Goal: Use online tool/utility: Utilize a website feature to perform a specific function

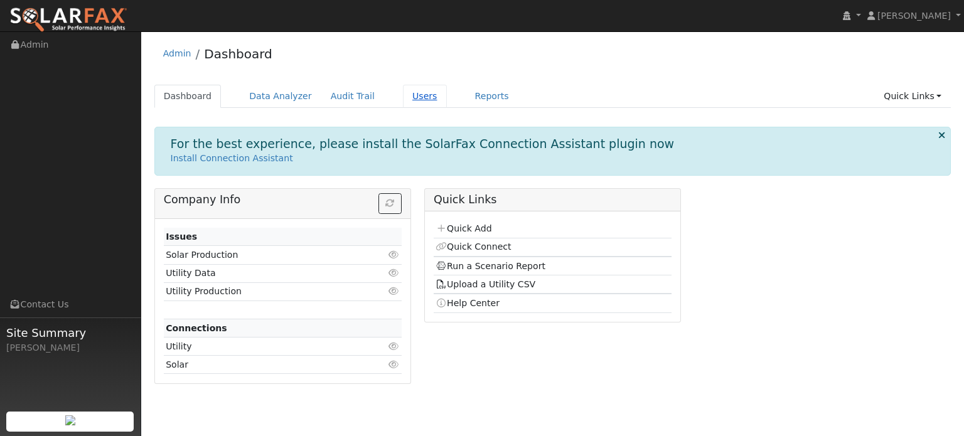
click at [408, 95] on link "Users" at bounding box center [425, 96] width 44 height 23
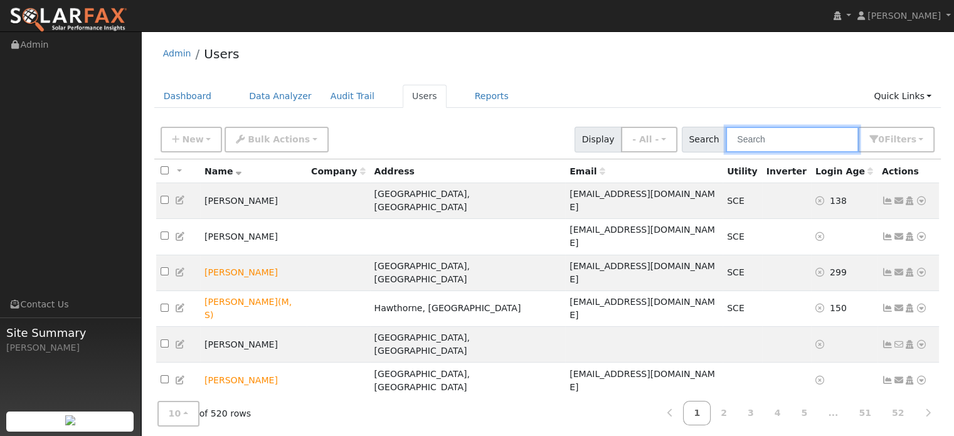
click at [826, 142] on input "text" at bounding box center [792, 140] width 133 height 26
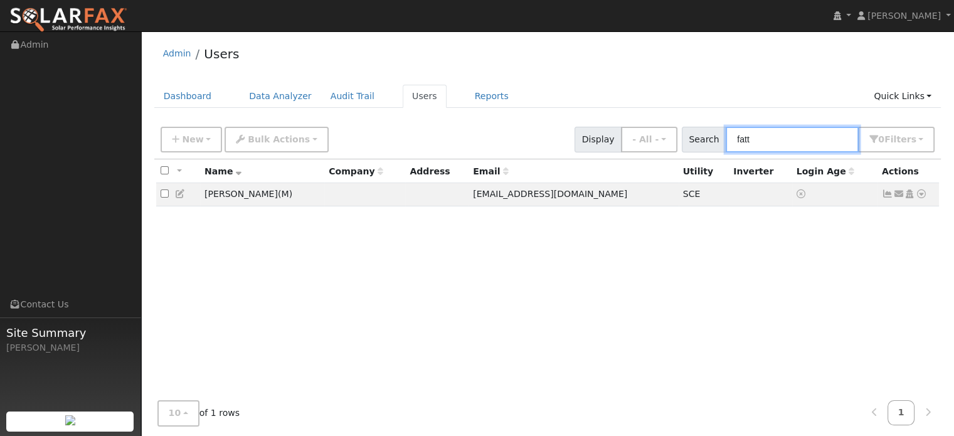
click at [781, 141] on input "fatt" at bounding box center [792, 140] width 133 height 26
type input "fatt"
click at [923, 191] on icon at bounding box center [921, 193] width 11 height 9
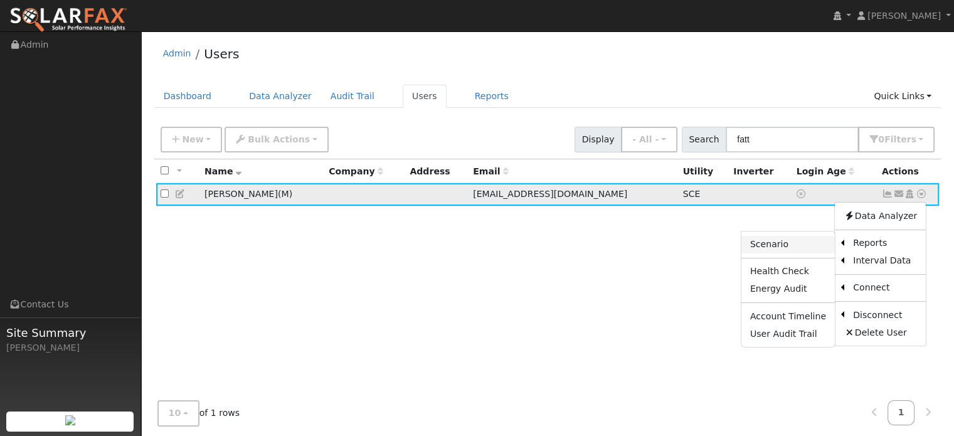
click at [801, 248] on link "Scenario" at bounding box center [787, 245] width 93 height 18
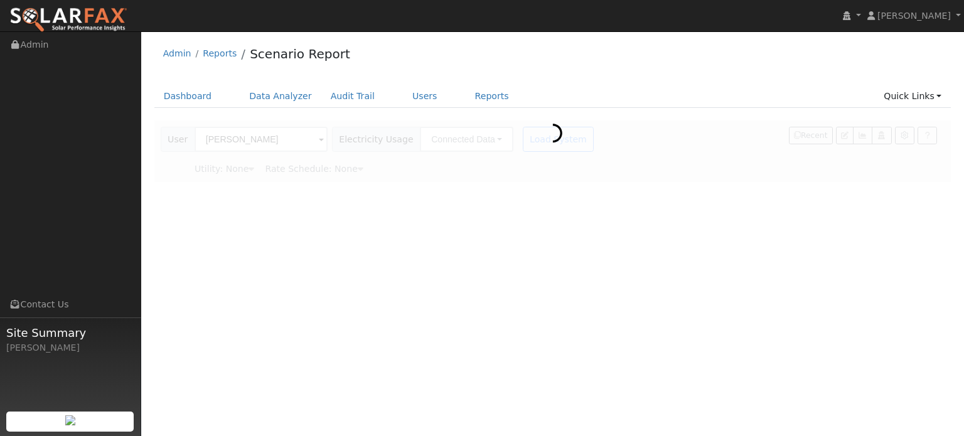
type input "Southern [US_STATE] Edison"
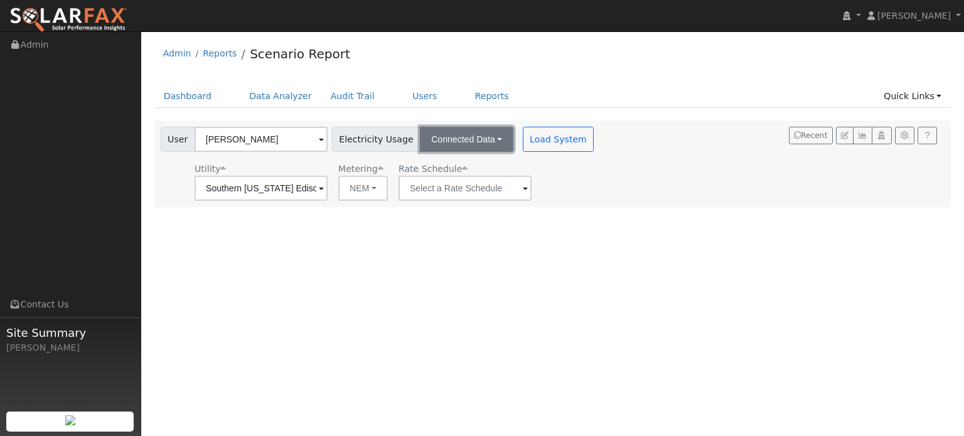
click at [492, 145] on button "Connected Data" at bounding box center [466, 139] width 93 height 25
click at [455, 205] on link "CSV Data" at bounding box center [467, 203] width 89 height 18
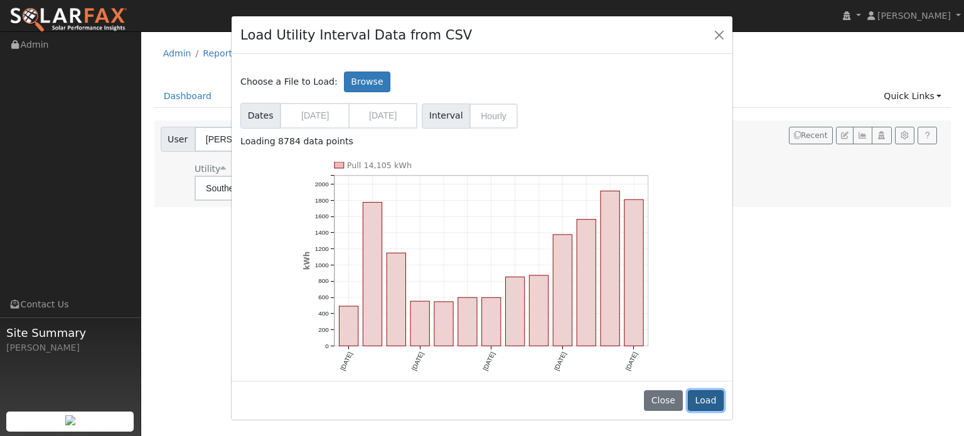
click at [716, 405] on button "Load" at bounding box center [706, 400] width 36 height 21
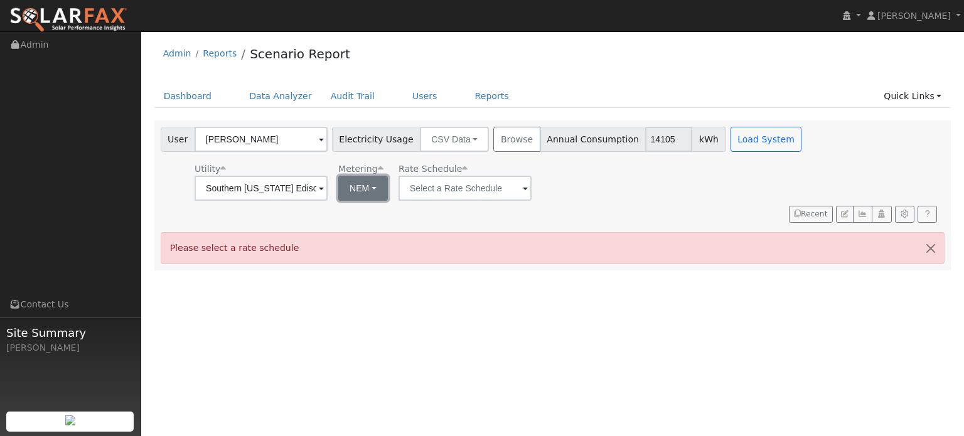
click at [361, 190] on button "NEM" at bounding box center [363, 188] width 50 height 25
click at [382, 233] on link "NBT" at bounding box center [380, 234] width 87 height 18
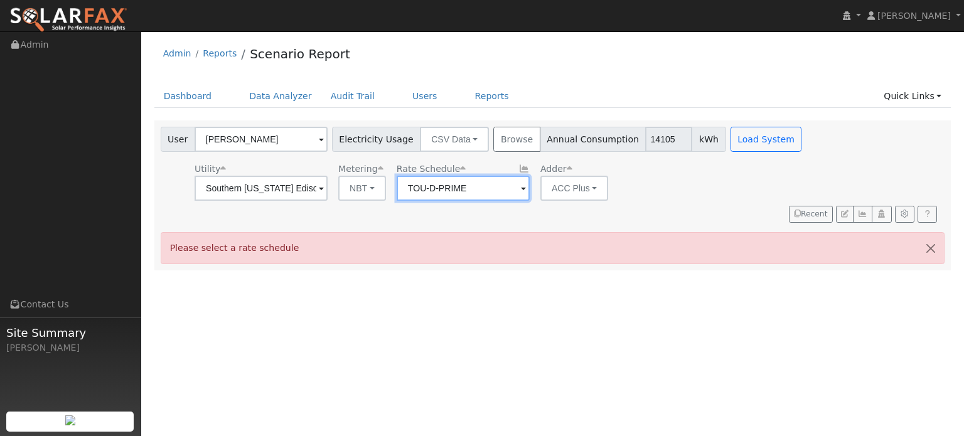
click at [507, 189] on input "TOU-D-PRIME" at bounding box center [462, 188] width 133 height 25
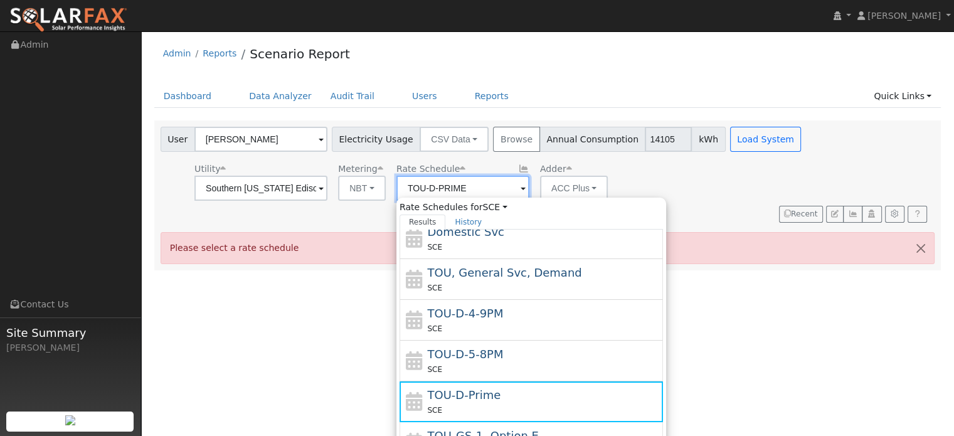
scroll to position [135, 0]
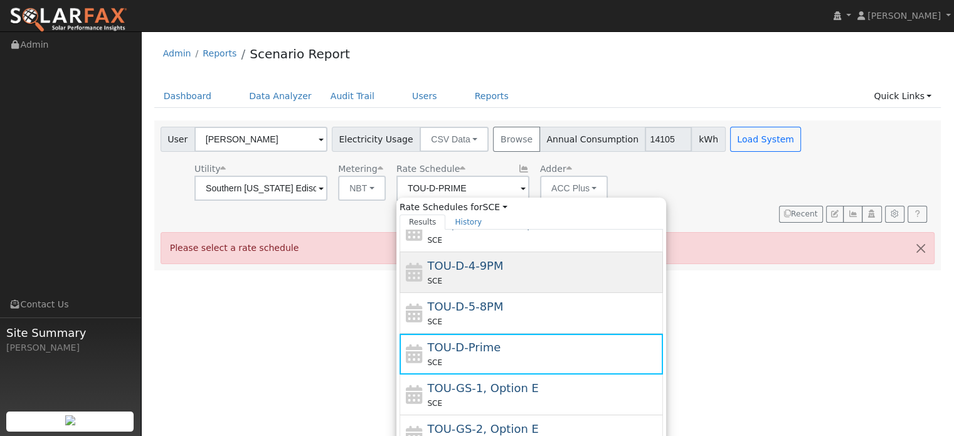
click at [496, 282] on div "SCE" at bounding box center [543, 280] width 233 height 13
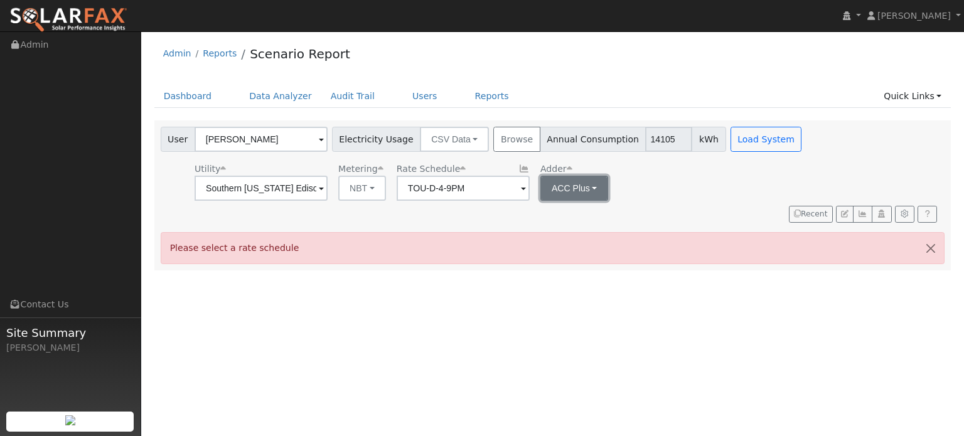
click at [600, 186] on button "ACC Plus" at bounding box center [574, 188] width 68 height 25
click at [676, 184] on div "Utility Southern California Edison Metering NBT NEM NBT Rate Schedule TOU-D-4-9…" at bounding box center [482, 179] width 649 height 43
click at [936, 235] on button "button" at bounding box center [930, 248] width 26 height 31
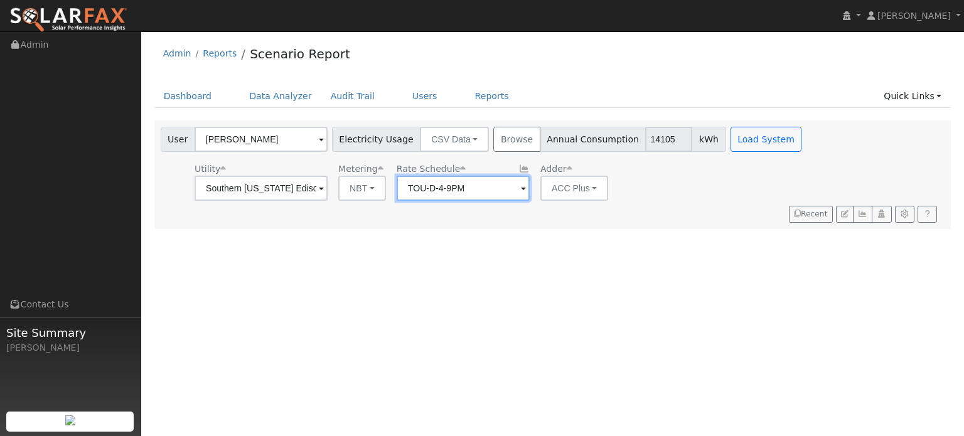
click at [467, 190] on input "TOU-D-4-9PM" at bounding box center [462, 188] width 133 height 25
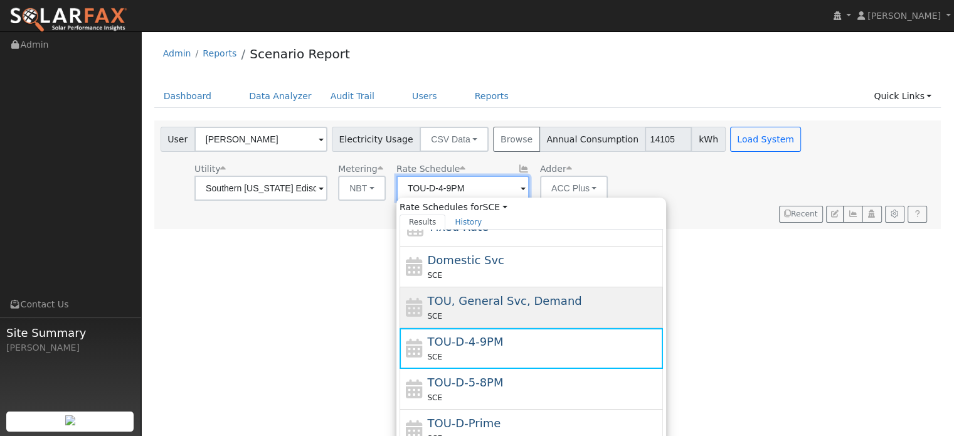
scroll to position [63, 0]
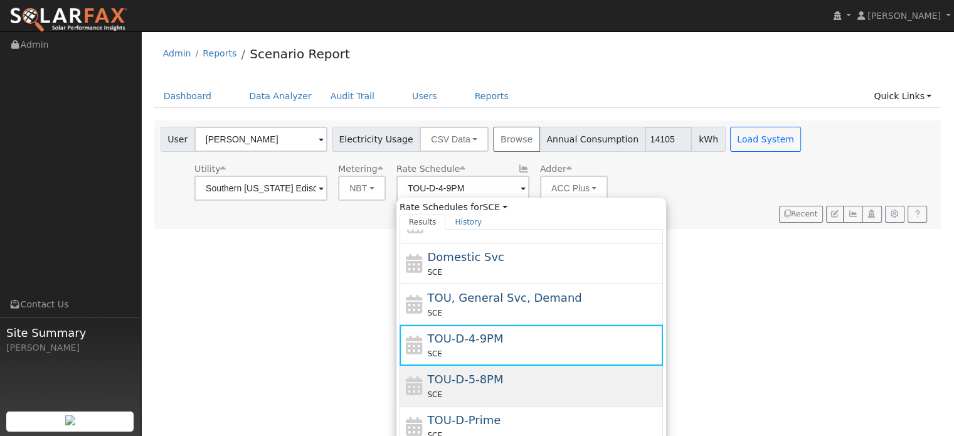
click at [518, 388] on div "SCE" at bounding box center [543, 394] width 233 height 13
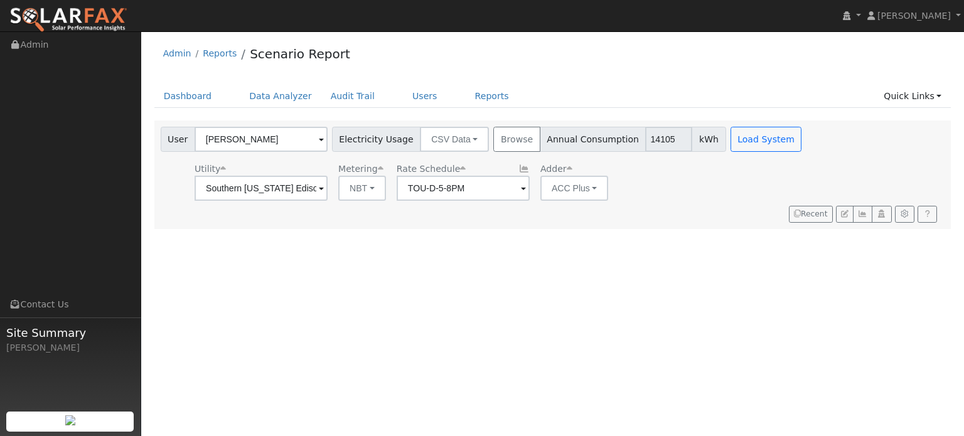
click at [688, 181] on div "Utility Southern California Edison Metering NBT NEM NBT Rate Schedule TOU-D-5-8…" at bounding box center [482, 179] width 649 height 43
click at [496, 194] on input "TOU-D-5-8PM" at bounding box center [462, 188] width 133 height 25
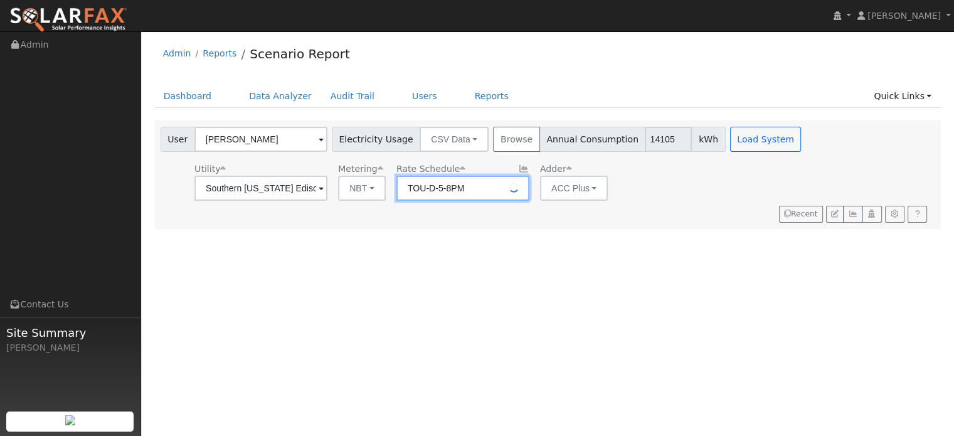
click at [496, 194] on input "TOU-D-5-8PM" at bounding box center [462, 188] width 133 height 25
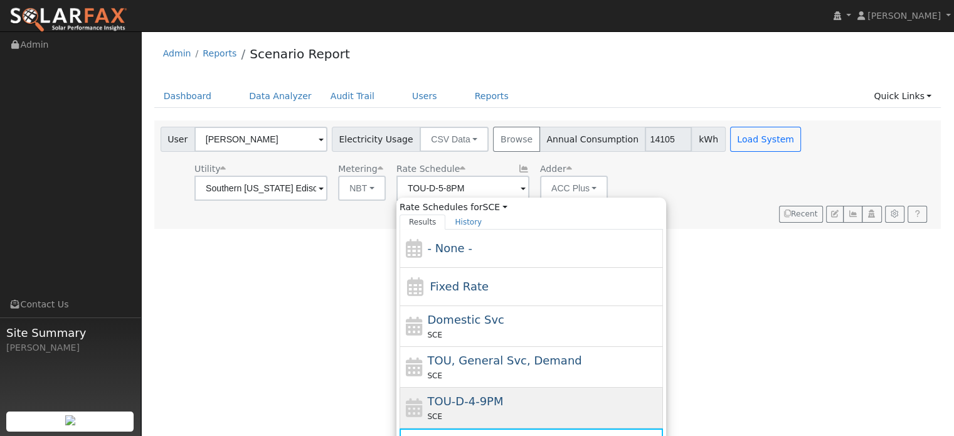
click at [553, 401] on div "TOU-D-4-9PM SCE" at bounding box center [543, 408] width 233 height 30
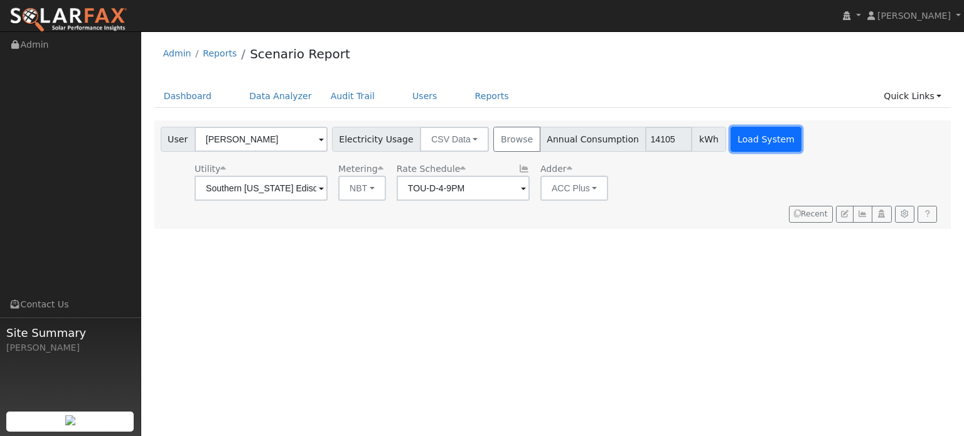
click at [735, 149] on button "Load System" at bounding box center [766, 139] width 72 height 25
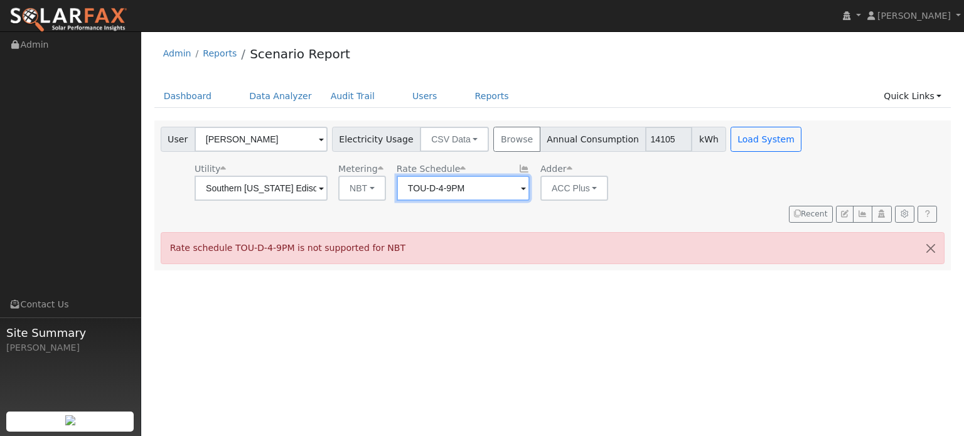
click at [491, 189] on input "TOU-D-4-9PM" at bounding box center [462, 188] width 133 height 25
click at [473, 188] on input "TOU-D-4-9PM" at bounding box center [462, 188] width 133 height 25
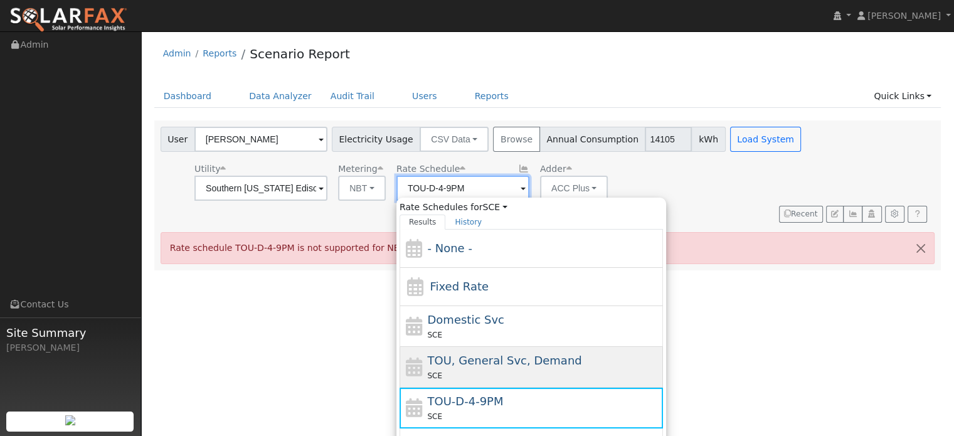
scroll to position [74, 0]
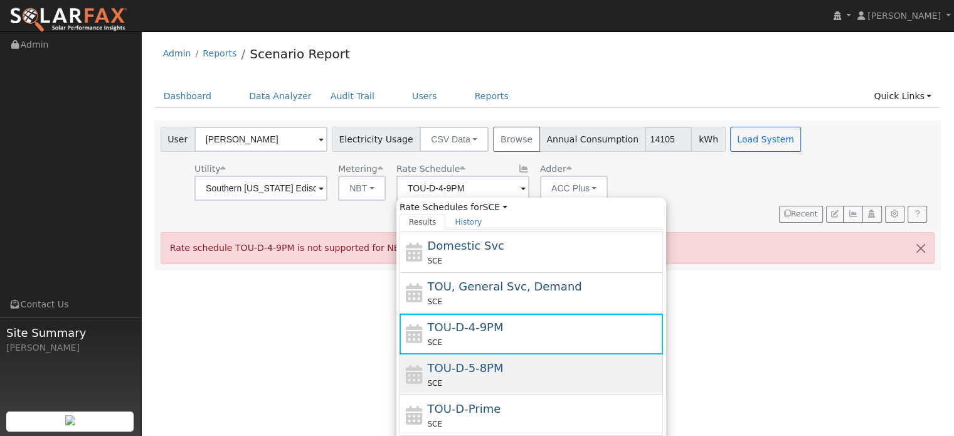
click at [517, 378] on div "SCE" at bounding box center [543, 382] width 233 height 13
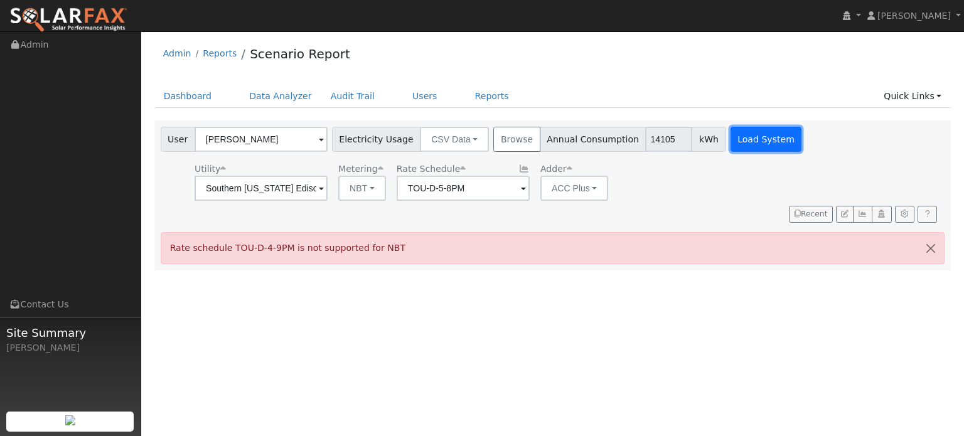
click at [737, 144] on button "Load System" at bounding box center [766, 139] width 72 height 25
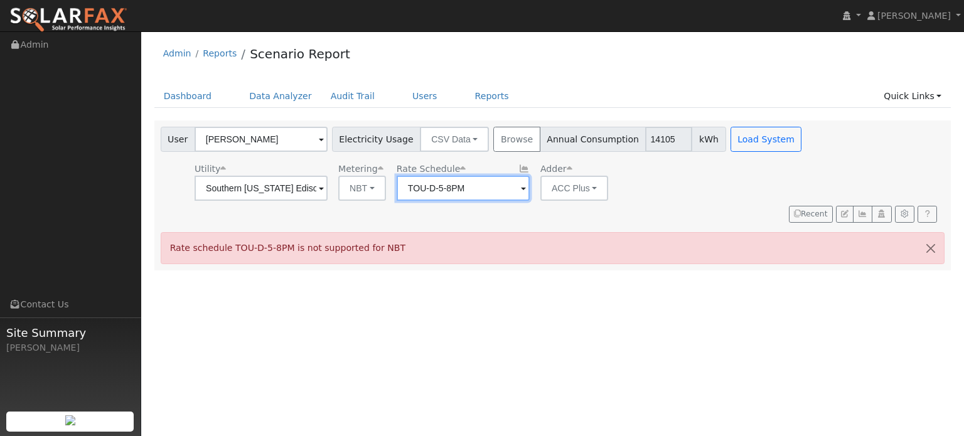
click at [494, 193] on input "TOU-D-5-8PM" at bounding box center [462, 188] width 133 height 25
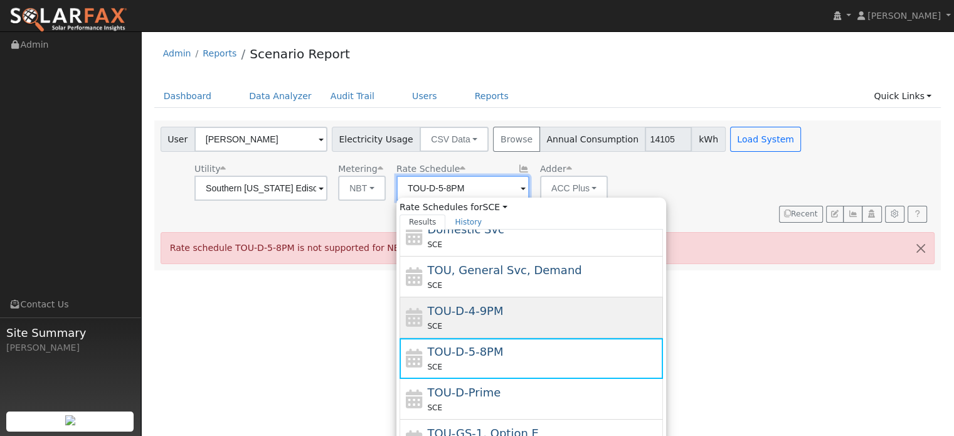
scroll to position [99, 0]
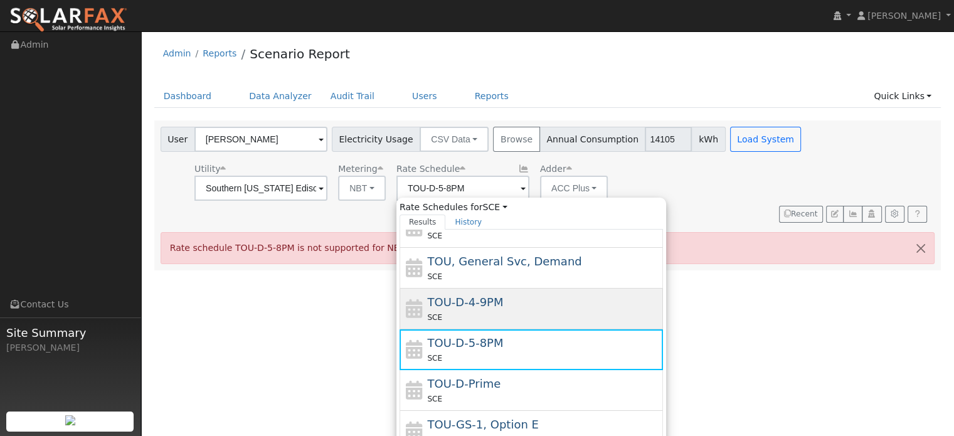
click at [526, 392] on div "SCE" at bounding box center [543, 398] width 233 height 13
type input "TOU-D-Prime"
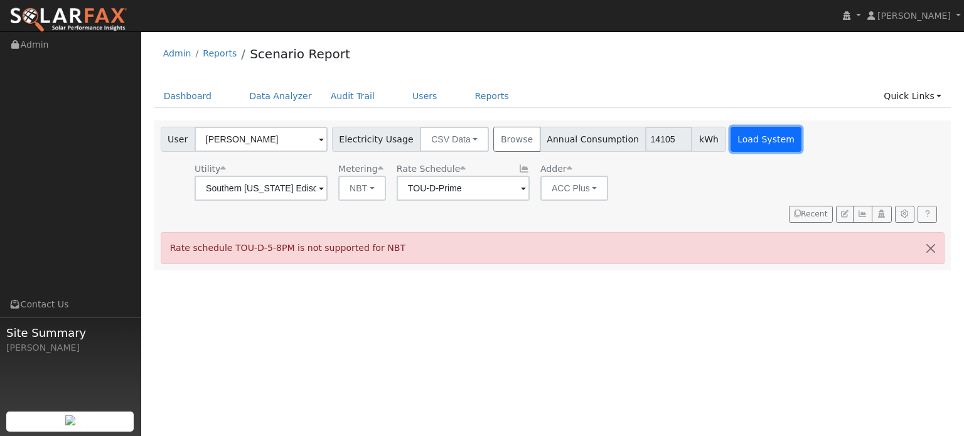
click at [743, 144] on button "Load System" at bounding box center [766, 139] width 72 height 25
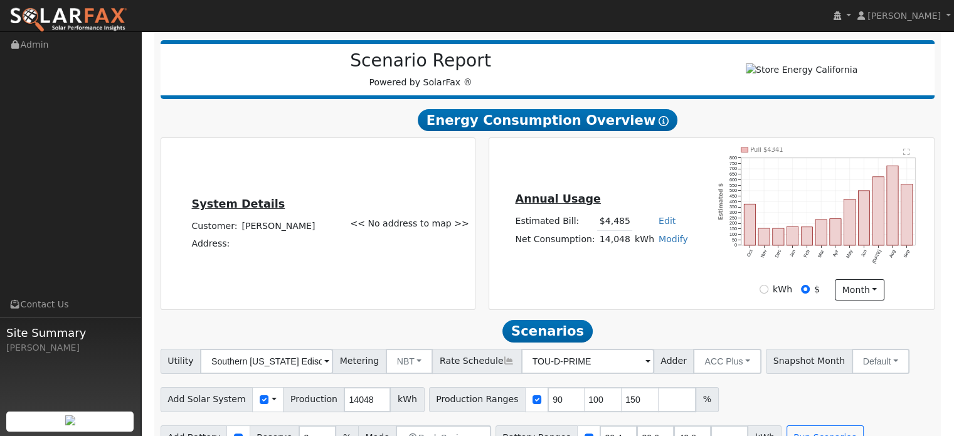
scroll to position [201, 0]
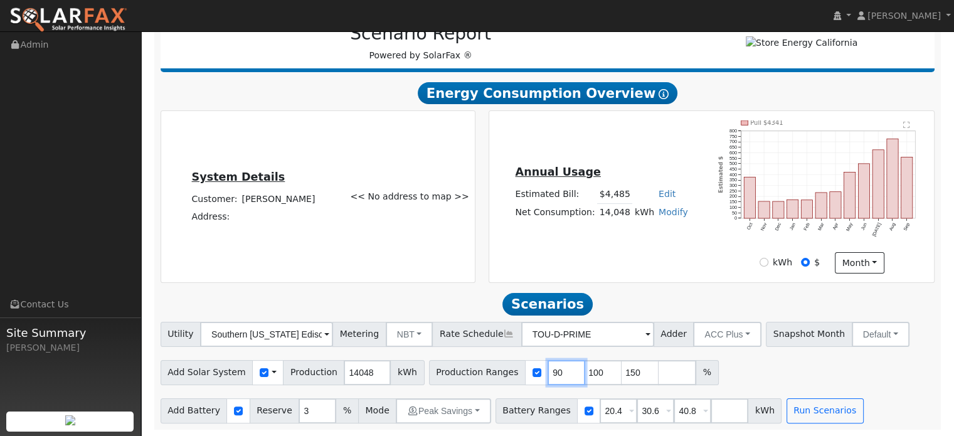
click at [548, 376] on input "90" at bounding box center [567, 372] width 38 height 25
type input "60"
click at [726, 376] on div "Add Solar System Use CSV Data Production 14048 kWh Production Ranges 60 100 150…" at bounding box center [547, 370] width 779 height 29
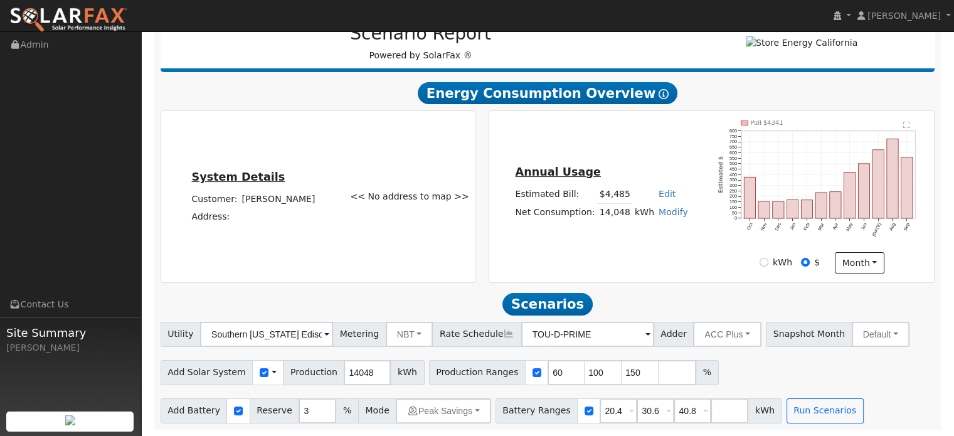
scroll to position [201, 0]
click at [600, 406] on input "20.4" at bounding box center [619, 410] width 38 height 25
click at [629, 412] on span at bounding box center [631, 412] width 5 height 14
type input "30"
click at [779, 366] on div "Add Solar System Use CSV Data Production 14048 kWh Production Ranges 60 100 150…" at bounding box center [547, 370] width 779 height 29
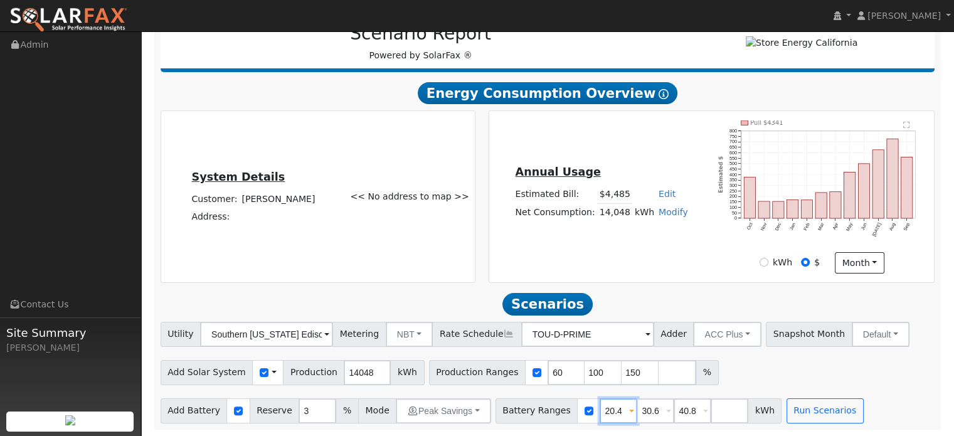
click at [603, 413] on input "20.4" at bounding box center [619, 410] width 38 height 25
click at [629, 411] on span at bounding box center [631, 412] width 5 height 14
click at [720, 384] on div "Add Solar System Use CSV Data Production 14048 kWh Production Ranges 60 100 150…" at bounding box center [547, 370] width 779 height 29
click at [711, 403] on input "number" at bounding box center [730, 410] width 38 height 25
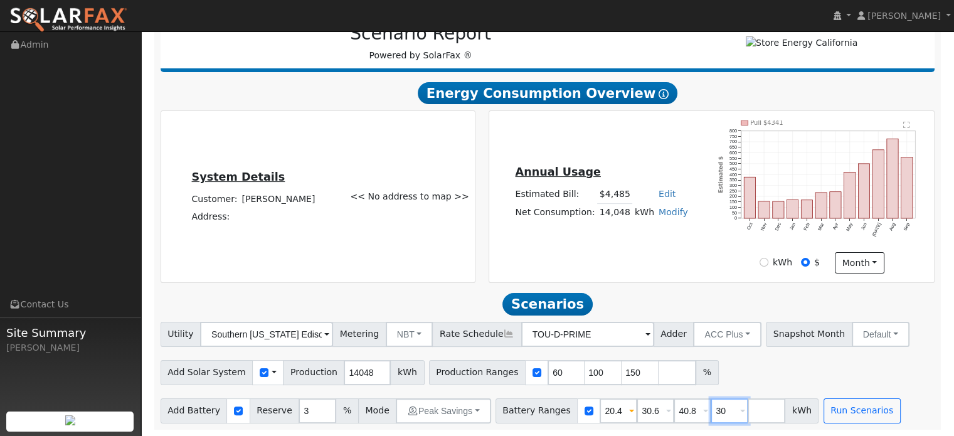
type input "30"
type input "30.6"
type input "40.8"
click at [753, 378] on div "Add Solar System Use CSV Data Production 14048 kWh Production Ranges 60 100 150…" at bounding box center [547, 370] width 779 height 29
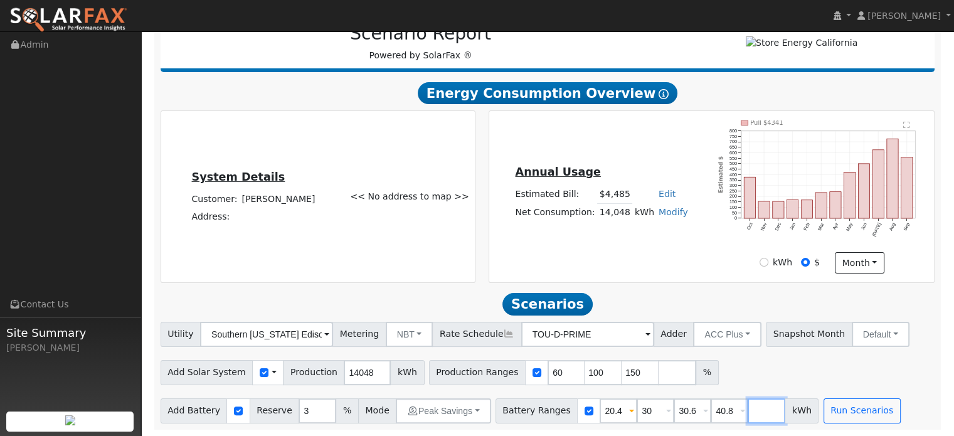
click at [748, 412] on input "number" at bounding box center [767, 410] width 38 height 25
type input "15"
type input "20.4"
type input "30"
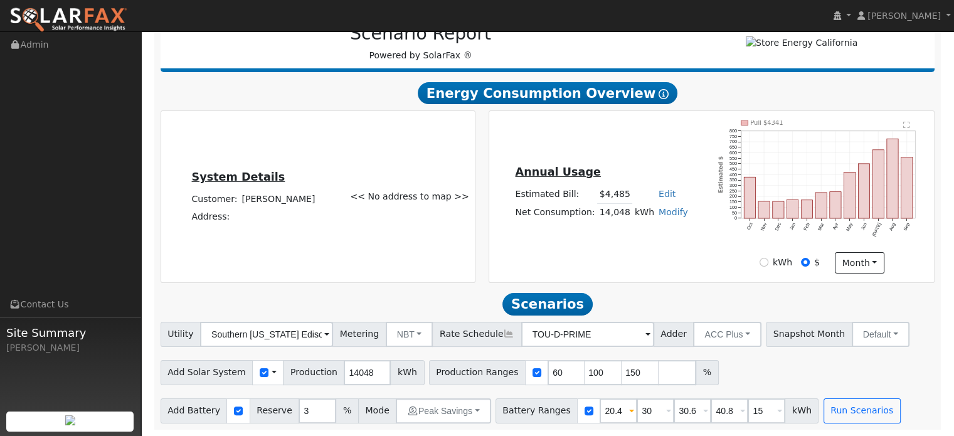
type input "30.6"
type input "40.8"
click at [760, 383] on div "Add Solar System Use CSV Data Production 14048 kWh Production Ranges 60 100 150…" at bounding box center [547, 370] width 779 height 29
click at [299, 408] on input "3" at bounding box center [318, 410] width 38 height 25
type input "10"
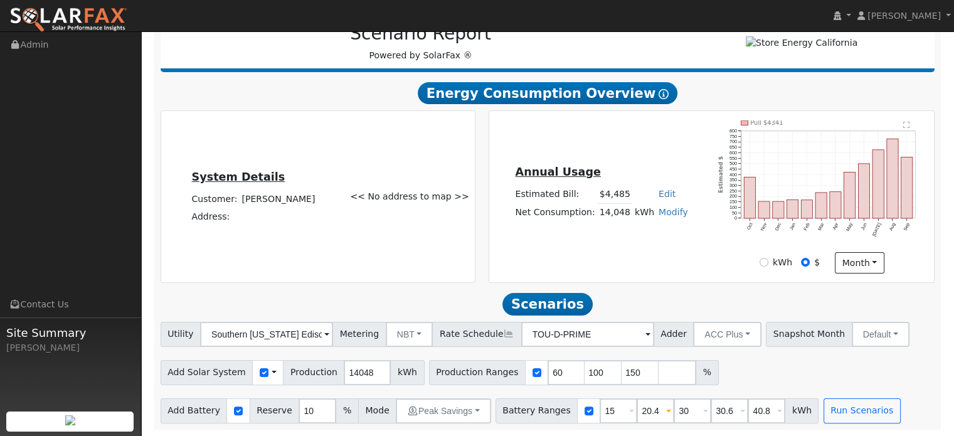
click at [504, 390] on div "Utility Southern California Edison Metering NBT NEM NBT Rate Schedule TOU-D-PRI…" at bounding box center [548, 373] width 788 height 102
click at [465, 408] on button "Peak Savings" at bounding box center [443, 410] width 95 height 25
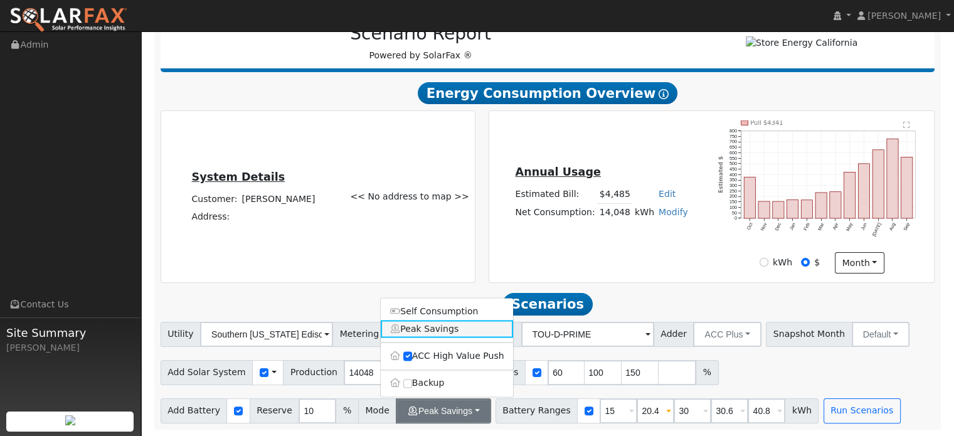
click at [470, 333] on link "Peak Savings" at bounding box center [447, 330] width 132 height 18
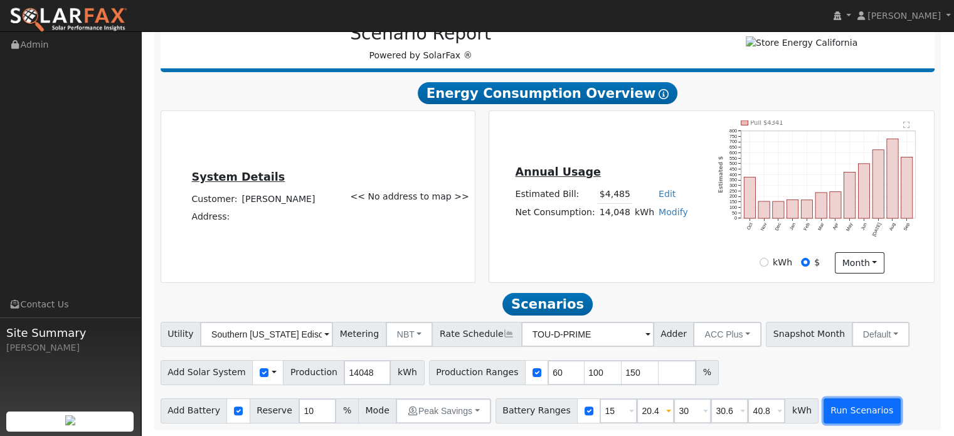
click at [852, 401] on button "Run Scenarios" at bounding box center [862, 410] width 77 height 25
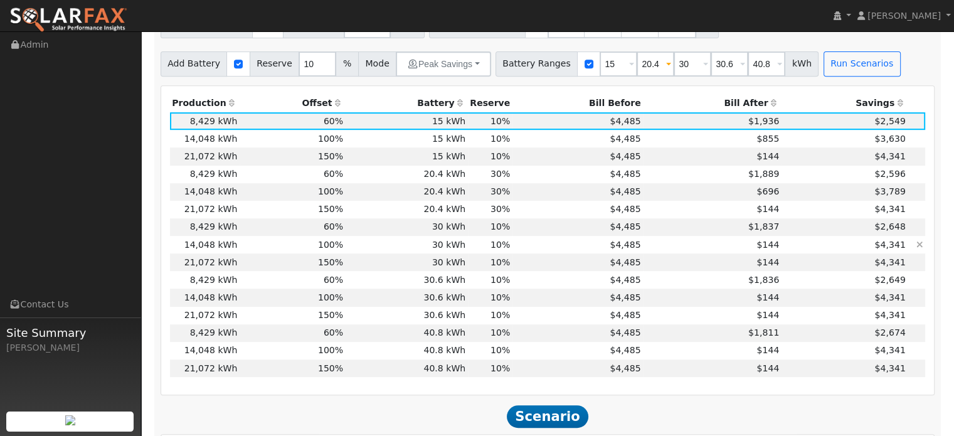
scroll to position [541, 0]
